Goal: Find specific page/section: Find specific page/section

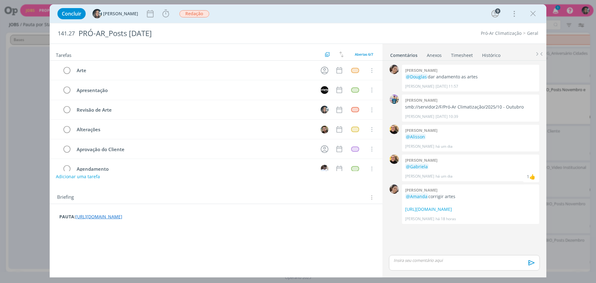
scroll to position [85, 0]
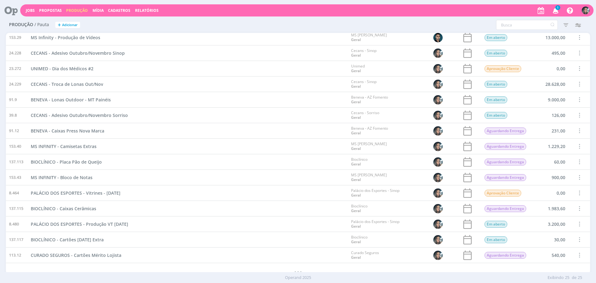
scroll to position [163, 0]
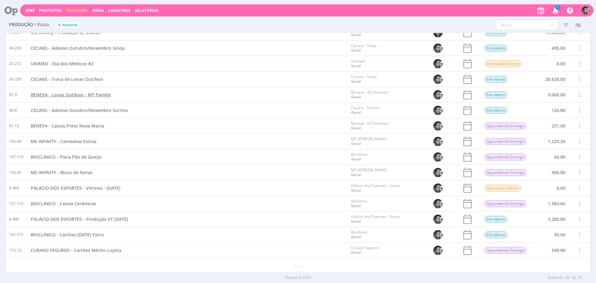
click at [91, 92] on span "BENEVA - Lonas Outdoor - MT Painéis" at bounding box center [71, 95] width 80 height 6
